Goal: Information Seeking & Learning: Understand process/instructions

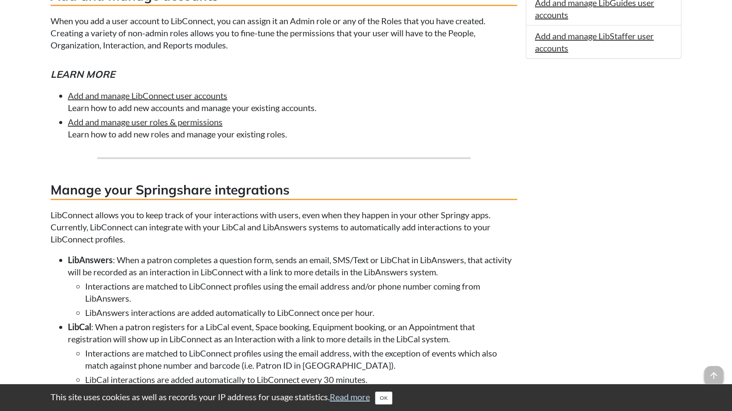
scroll to position [534, 0]
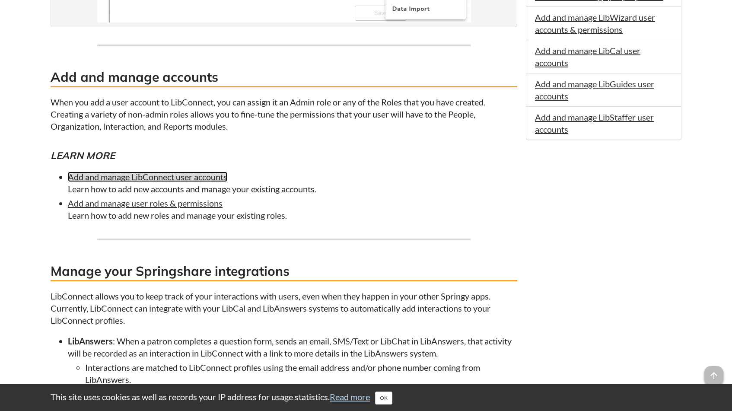
click at [175, 176] on link "Add and manage LibConnect user accounts" at bounding box center [147, 177] width 159 height 10
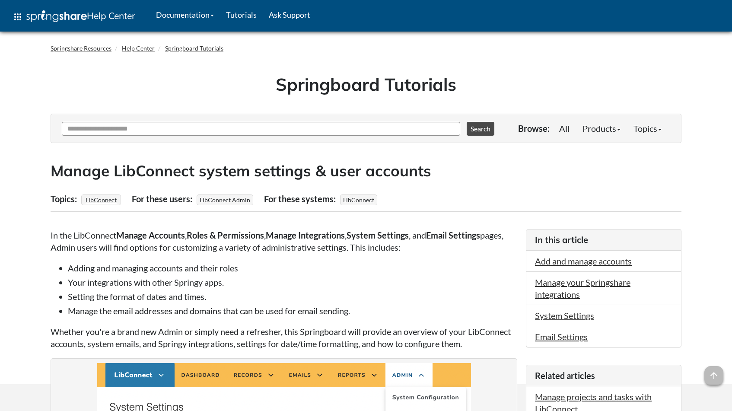
scroll to position [534, 0]
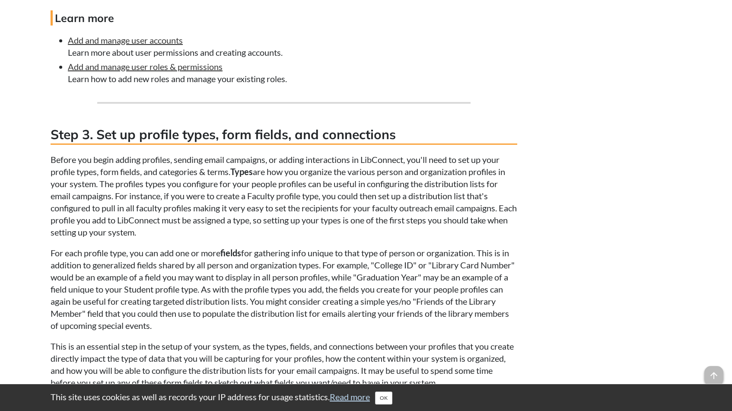
scroll to position [1166, 0]
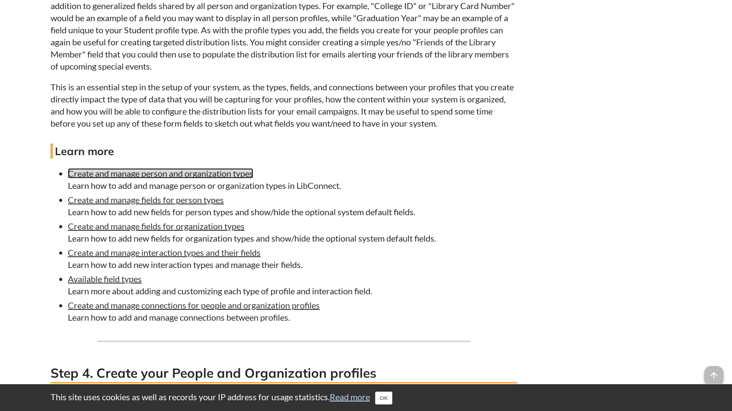
click at [251, 175] on link "Create and manage person and organization types" at bounding box center [160, 173] width 185 height 10
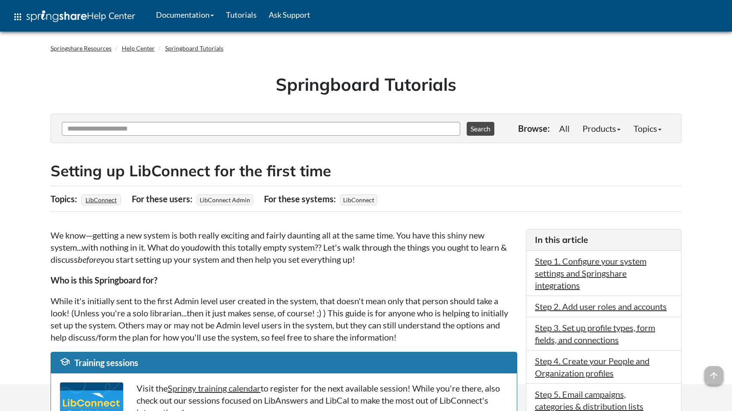
scroll to position [1166, 0]
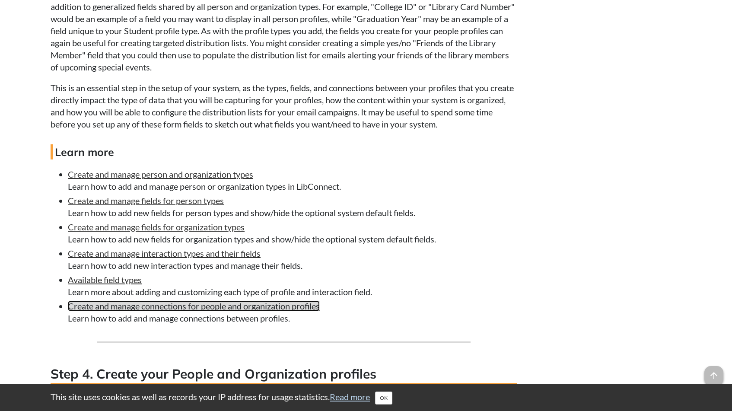
click at [292, 308] on link "Create and manage connections for people and organization profiles" at bounding box center [194, 306] width 252 height 10
